Goal: Task Accomplishment & Management: Manage account settings

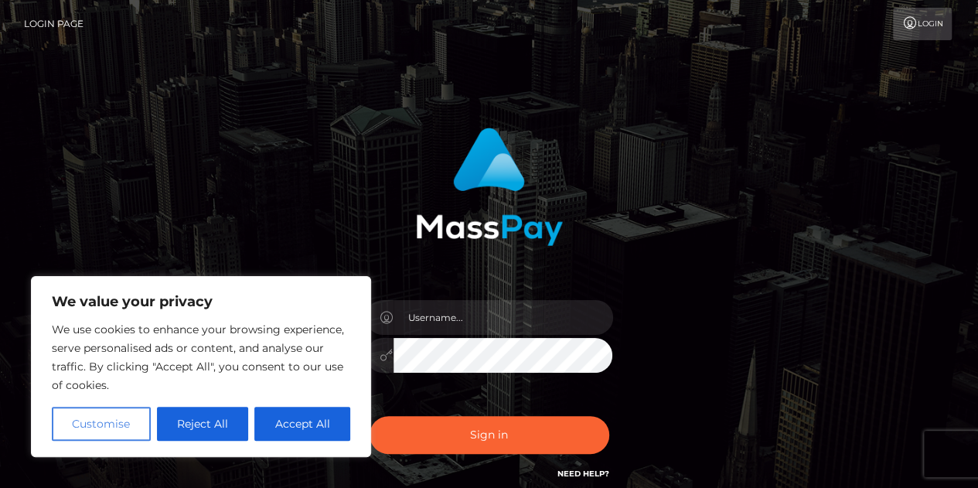
click at [87, 420] on button "Customise" at bounding box center [101, 424] width 99 height 34
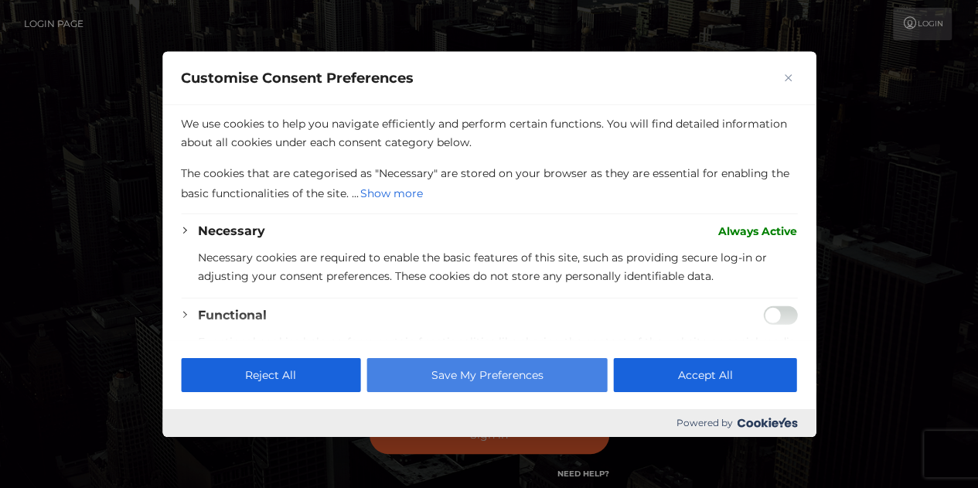
click at [484, 377] on button "Save My Preferences" at bounding box center [486, 375] width 240 height 34
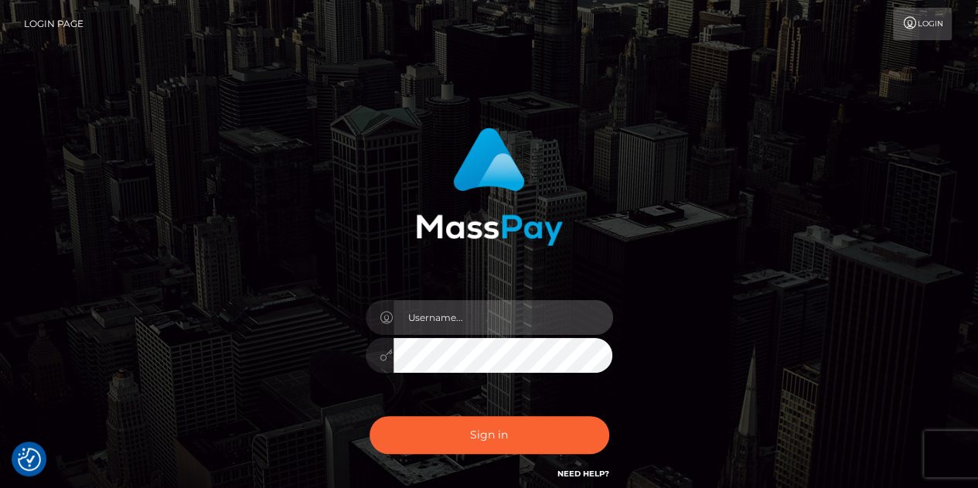
click at [466, 316] on input "text" at bounding box center [504, 317] width 220 height 35
type input "[EMAIL_ADDRESS][DOMAIN_NAME]"
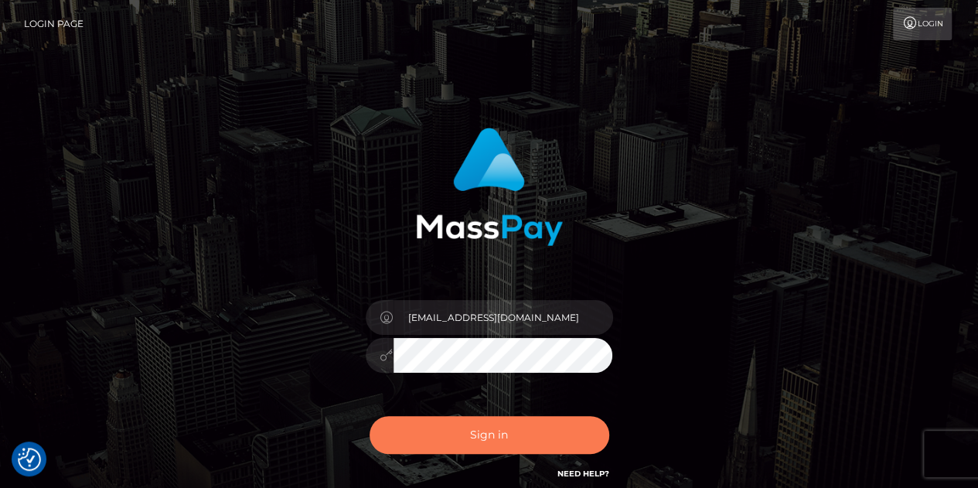
click at [473, 429] on button "Sign in" at bounding box center [490, 435] width 240 height 38
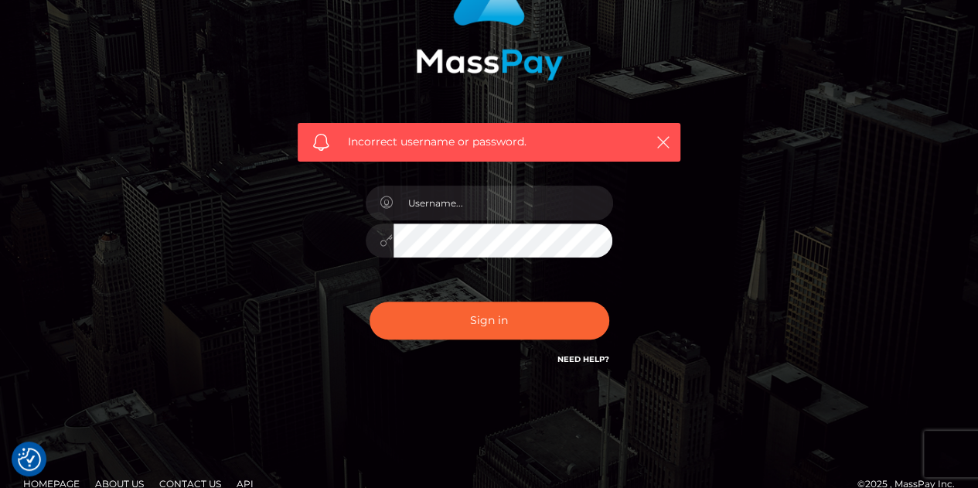
scroll to position [188, 0]
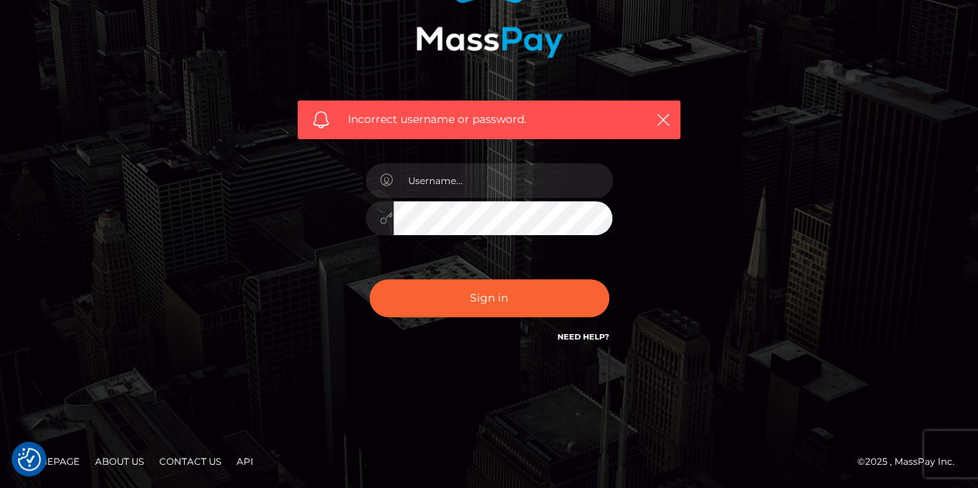
click at [584, 336] on link "Need Help?" at bounding box center [583, 337] width 52 height 10
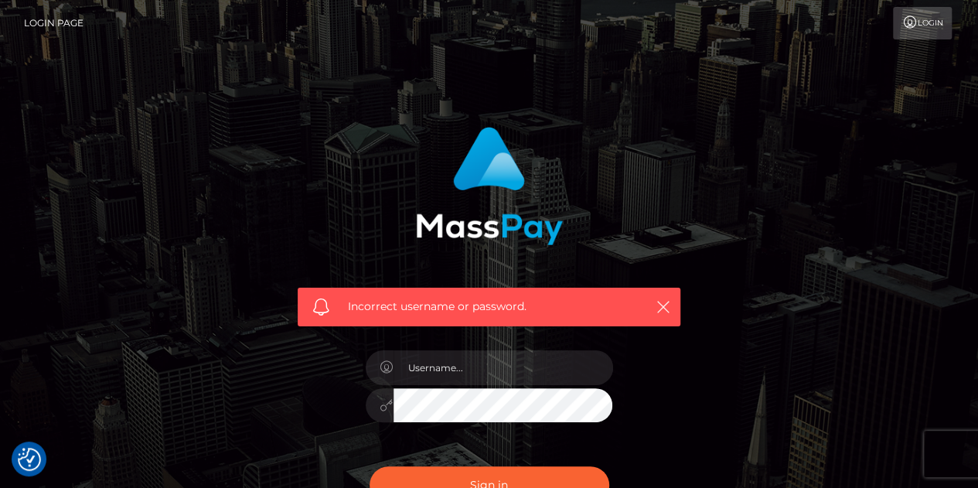
scroll to position [0, 0]
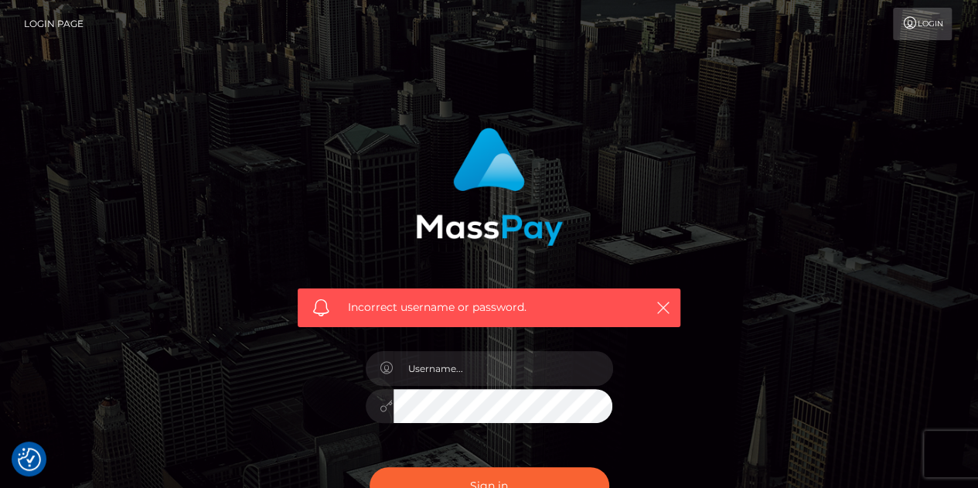
click at [57, 25] on link "Login Page" at bounding box center [54, 24] width 60 height 32
